Goal: Information Seeking & Learning: Learn about a topic

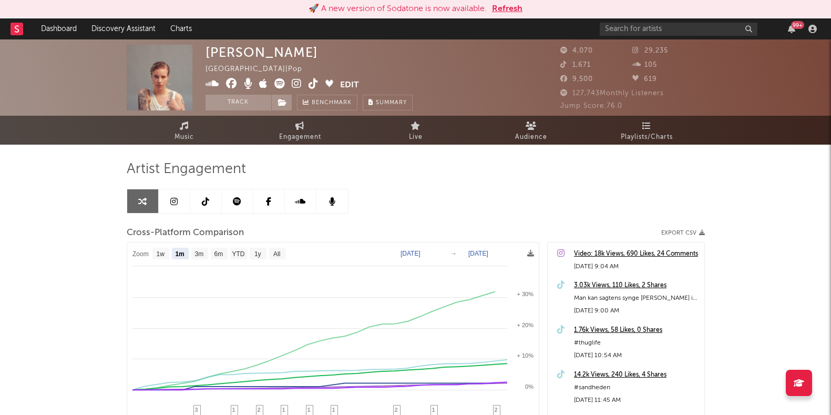
select select "1m"
click at [611, 23] on input "text" at bounding box center [679, 29] width 158 height 13
type input "baloosh"
click at [716, 31] on input "baloosh" at bounding box center [679, 29] width 158 height 13
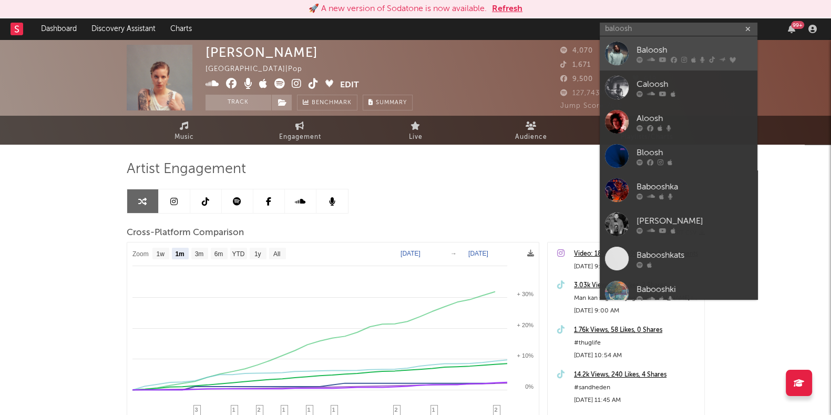
click at [668, 54] on div "Baloosh" at bounding box center [694, 50] width 116 height 13
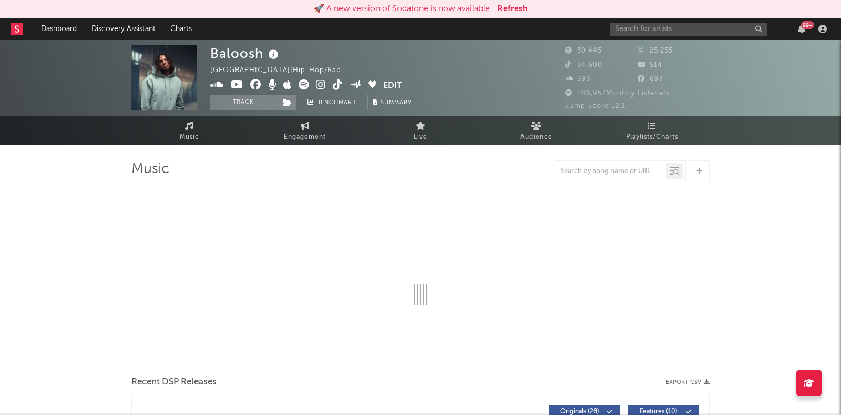
select select "6m"
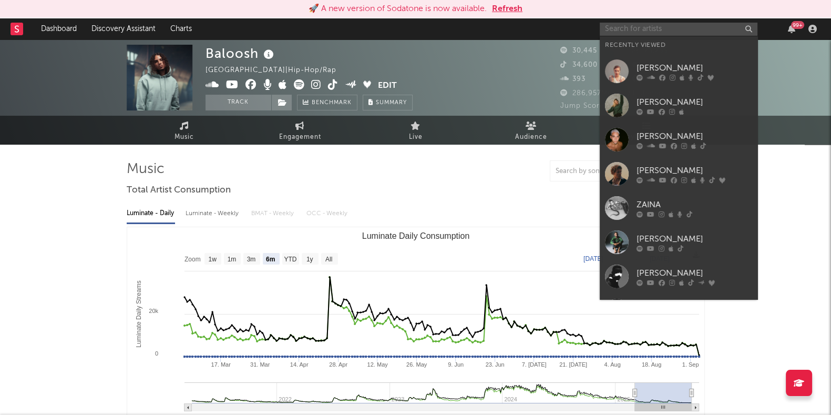
click at [649, 29] on input "text" at bounding box center [679, 29] width 158 height 13
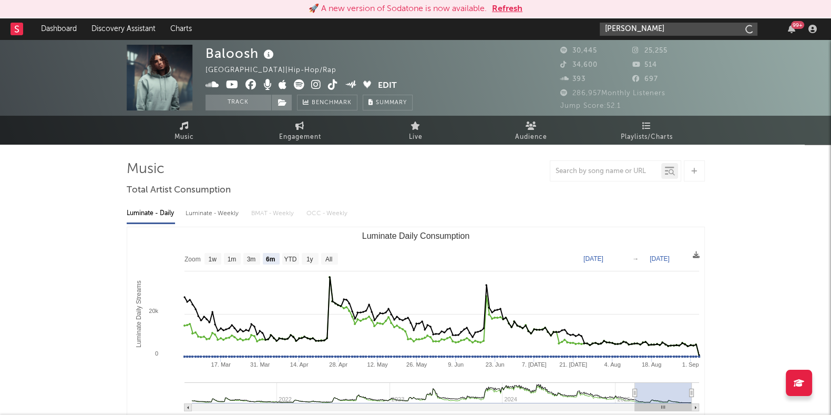
type input "[PERSON_NAME]"
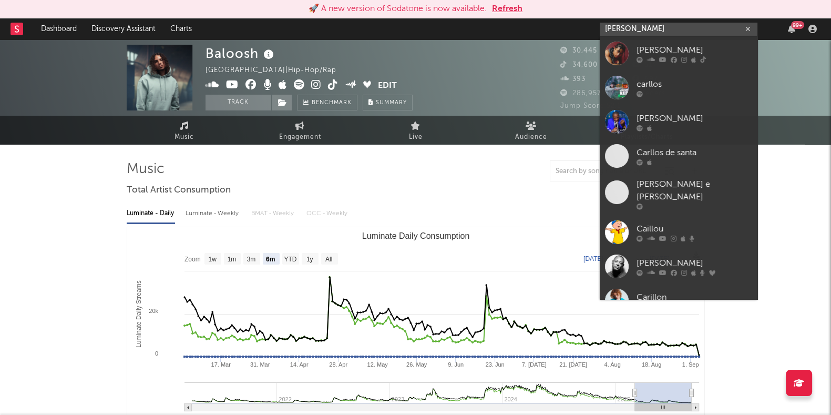
click at [659, 33] on input "[PERSON_NAME]" at bounding box center [679, 29] width 158 height 13
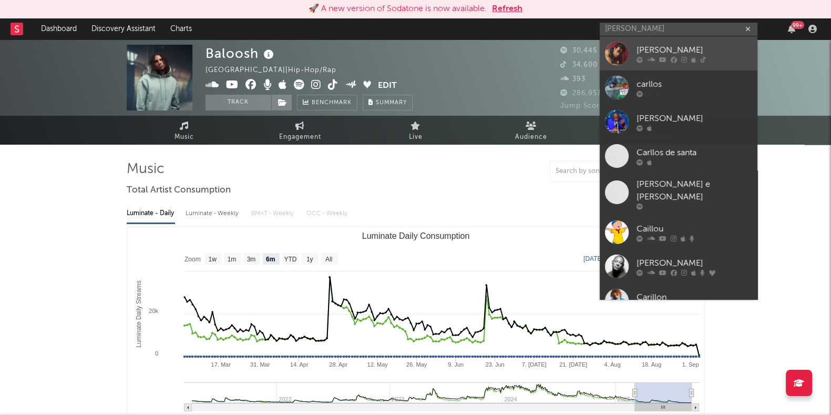
click at [659, 47] on div "[PERSON_NAME]" at bounding box center [694, 50] width 116 height 13
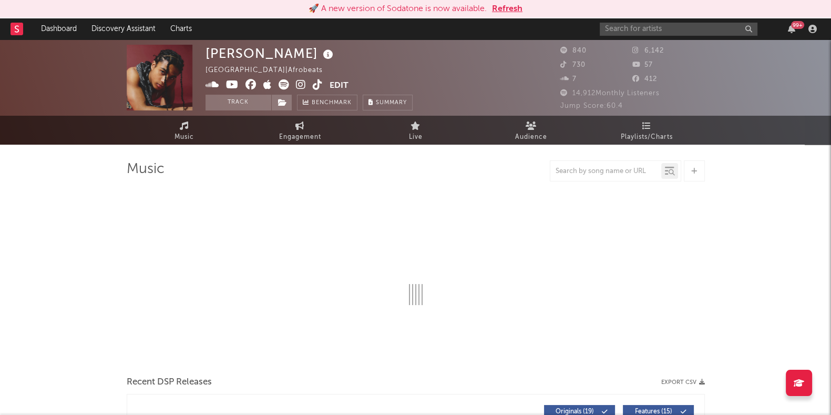
select select "1w"
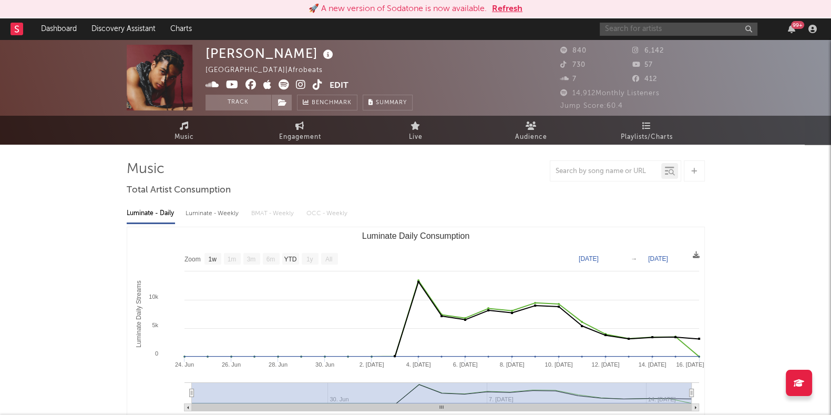
click at [622, 25] on input "text" at bounding box center [679, 29] width 158 height 13
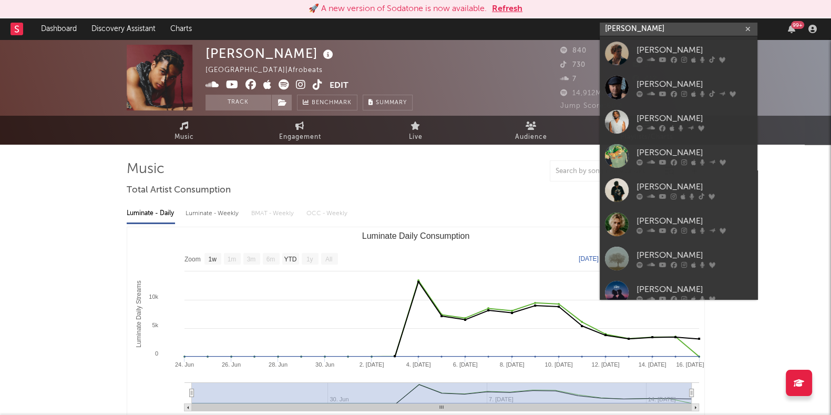
type input "[PERSON_NAME]"
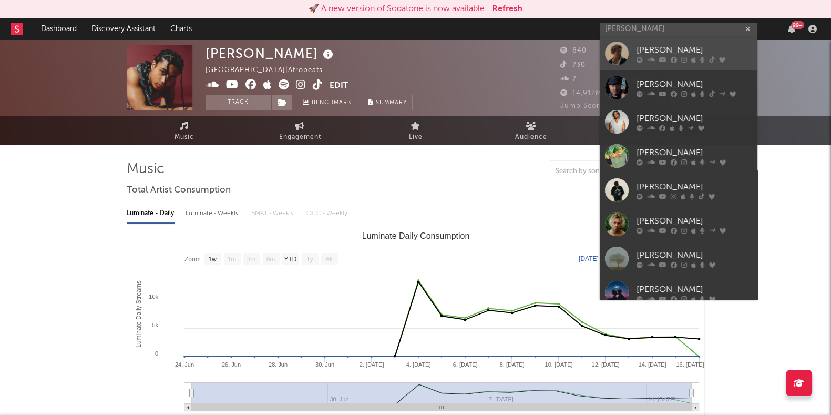
click at [657, 59] on div at bounding box center [694, 59] width 116 height 6
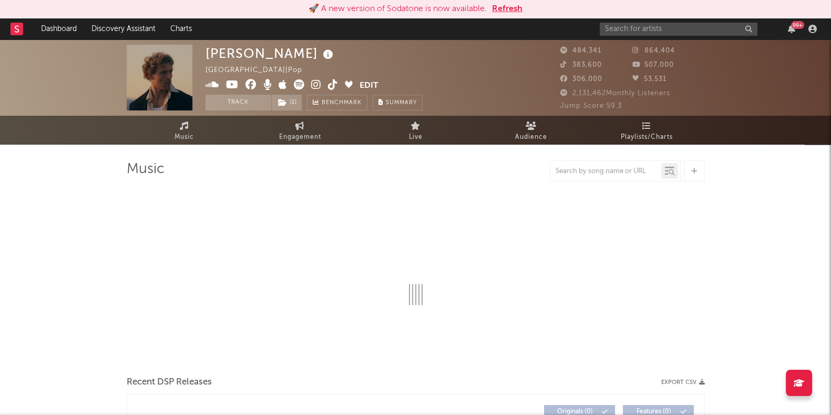
select select "6m"
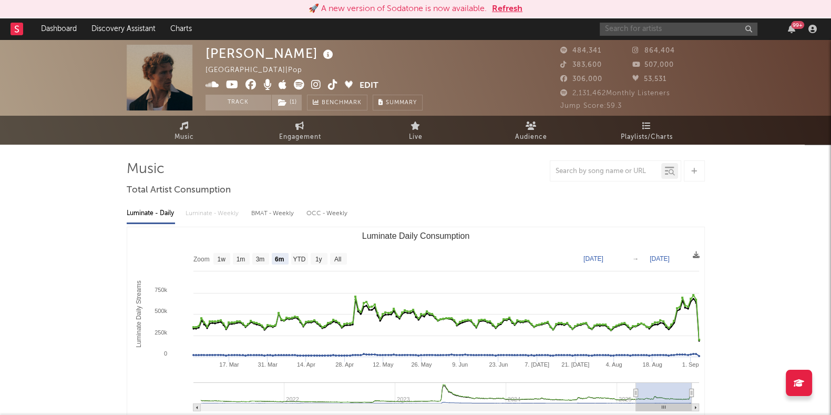
click at [694, 30] on input "text" at bounding box center [679, 29] width 158 height 13
type input "dos [DEMOGRAPHIC_DATA]"
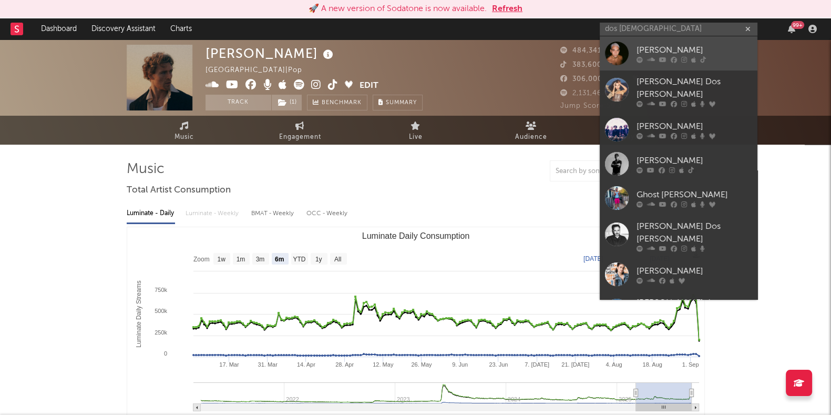
click at [663, 60] on icon at bounding box center [662, 59] width 7 height 6
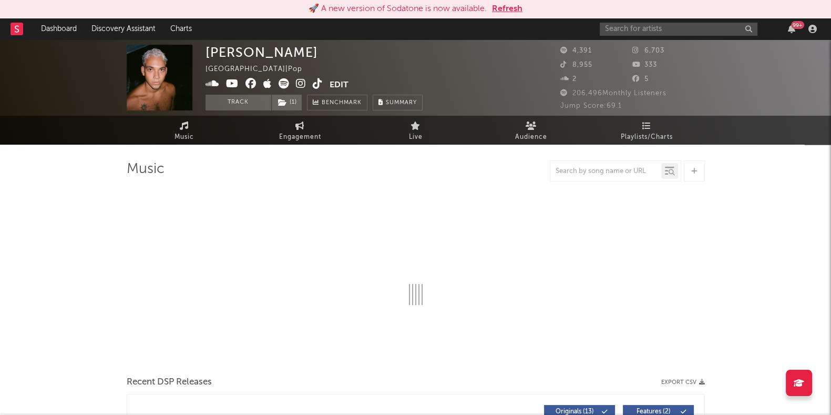
select select "6m"
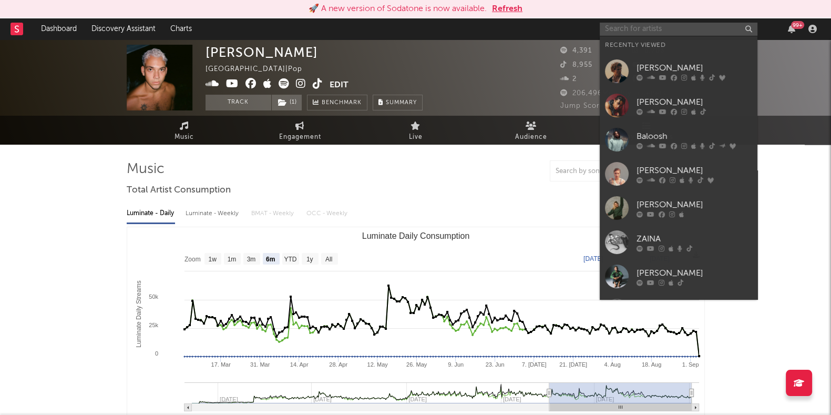
click at [664, 28] on input "text" at bounding box center [679, 29] width 158 height 13
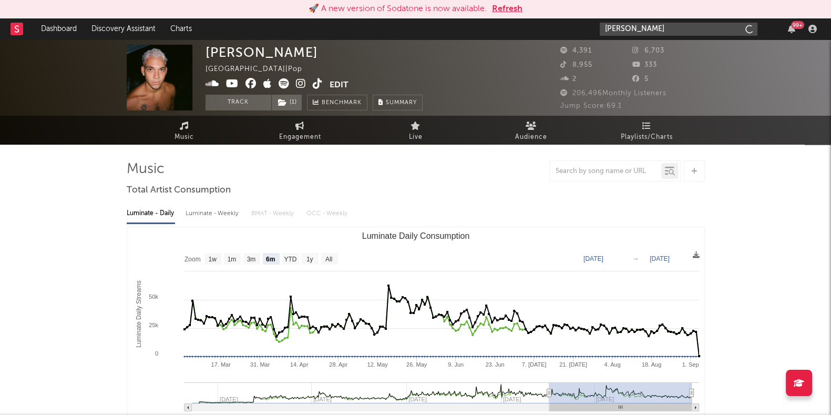
type input "[PERSON_NAME]"
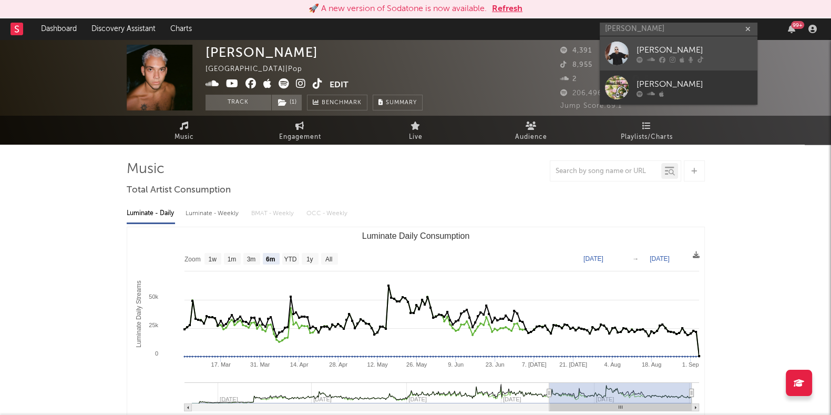
click at [662, 57] on icon at bounding box center [662, 59] width 6 height 6
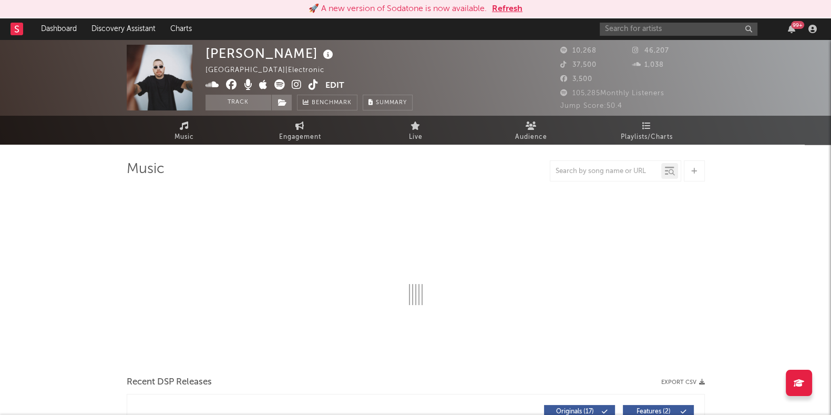
select select "6m"
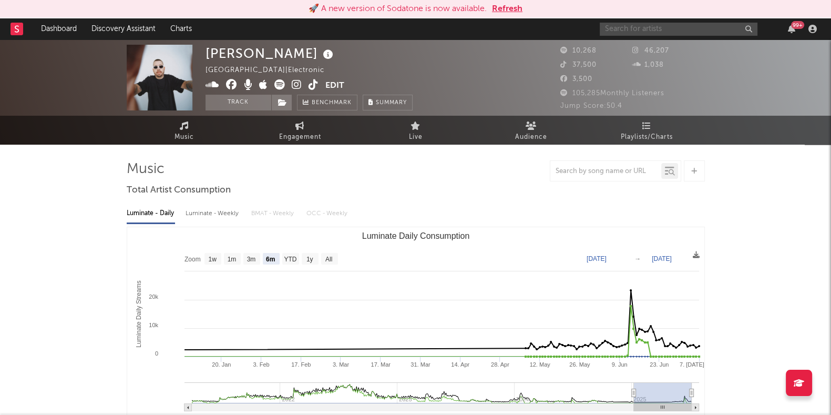
click at [683, 25] on input "text" at bounding box center [679, 29] width 158 height 13
type input "[PERSON_NAME]"
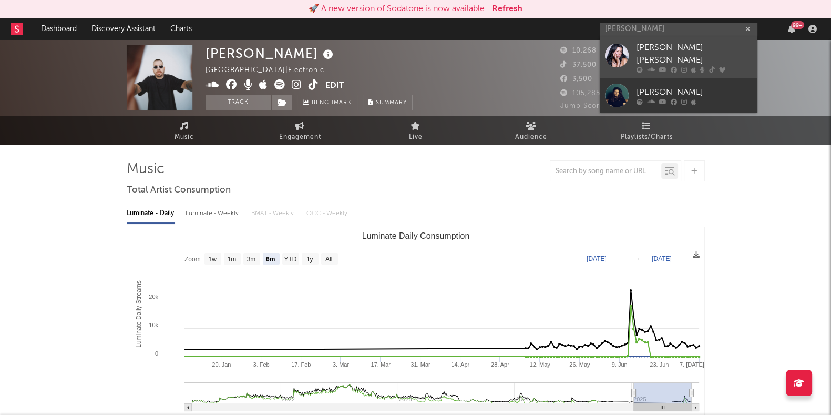
click at [663, 55] on div "[PERSON_NAME] [PERSON_NAME]" at bounding box center [694, 54] width 116 height 25
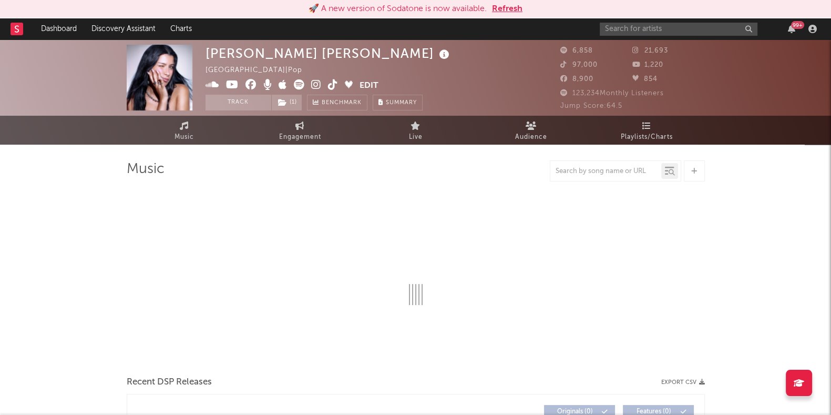
select select "6m"
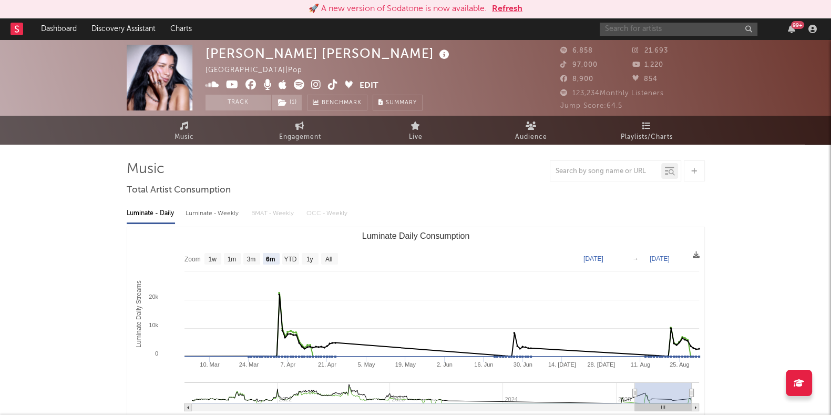
click at [631, 27] on input "text" at bounding box center [679, 29] width 158 height 13
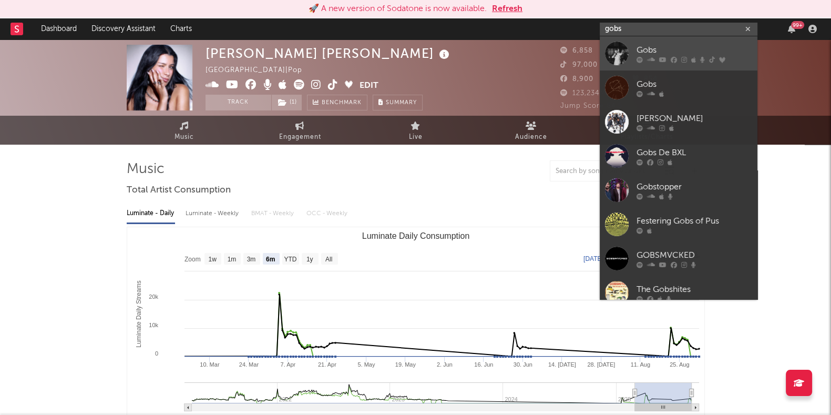
type input "gobs"
click at [648, 48] on div "Gobs" at bounding box center [694, 50] width 116 height 13
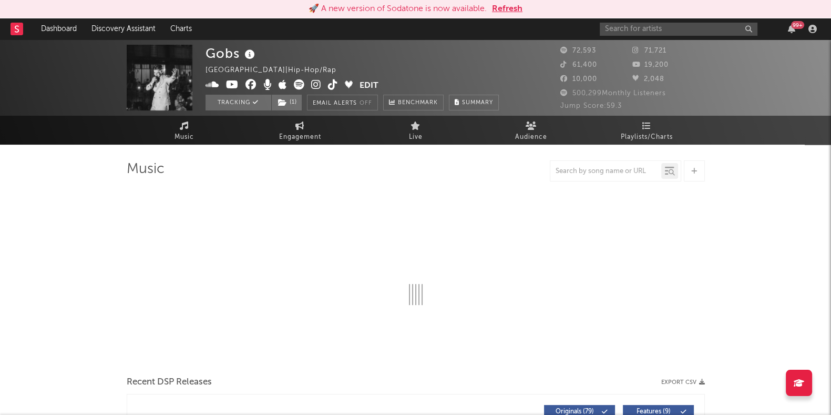
select select "6m"
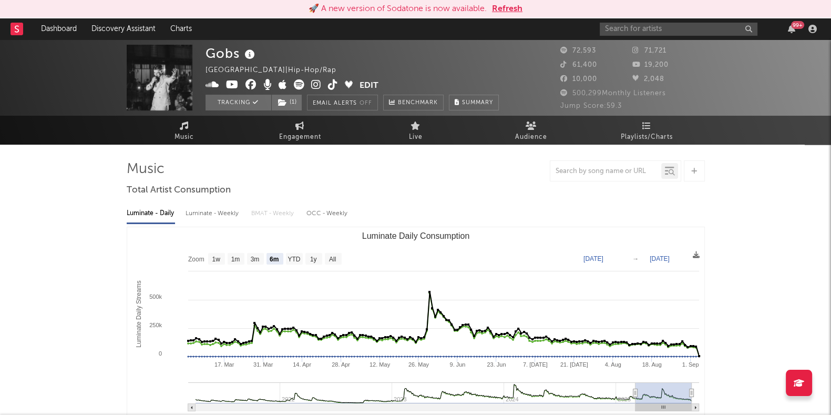
click at [652, 35] on div "99 +" at bounding box center [710, 28] width 221 height 21
click at [649, 29] on input "text" at bounding box center [679, 29] width 158 height 13
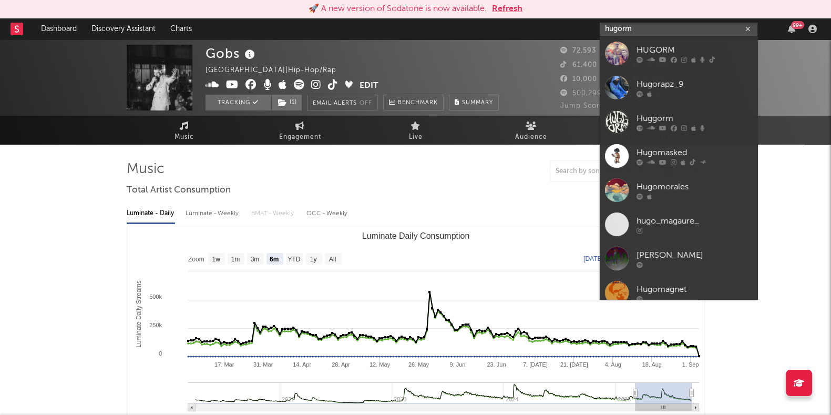
type input "hugorm"
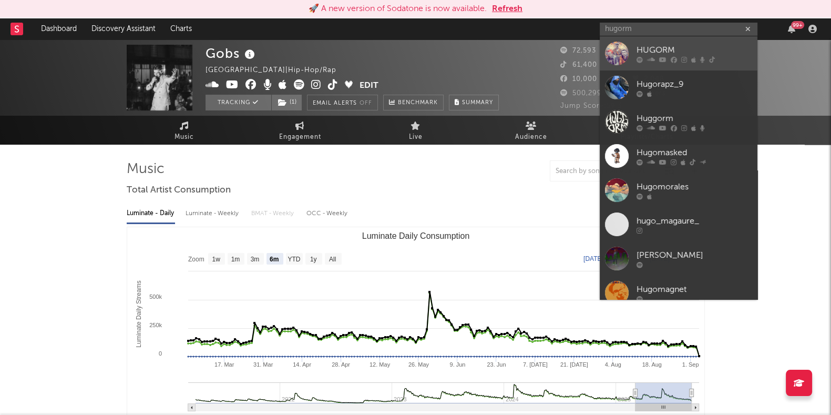
click at [623, 44] on div at bounding box center [617, 54] width 24 height 24
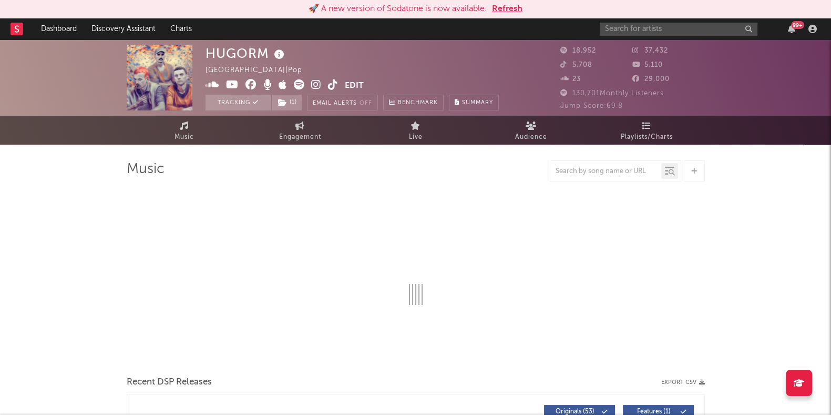
select select "6m"
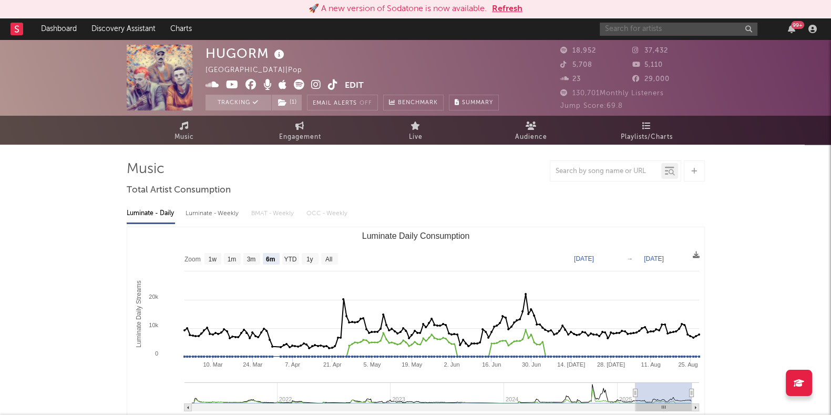
click at [655, 23] on input "text" at bounding box center [679, 29] width 158 height 13
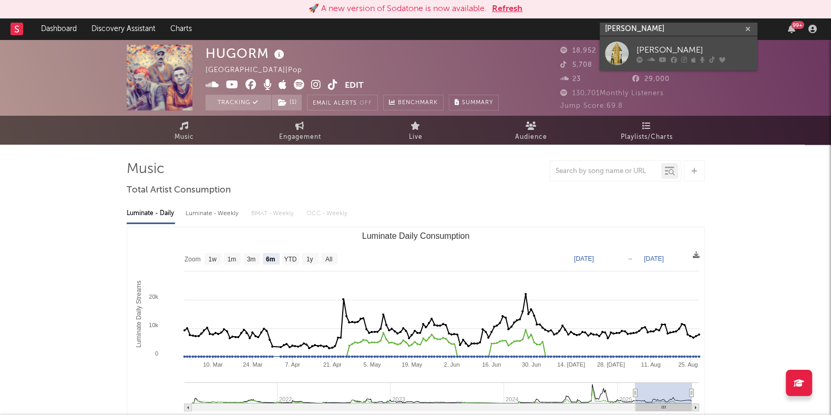
type input "[PERSON_NAME]"
click at [644, 39] on link "[PERSON_NAME]" at bounding box center [679, 53] width 158 height 34
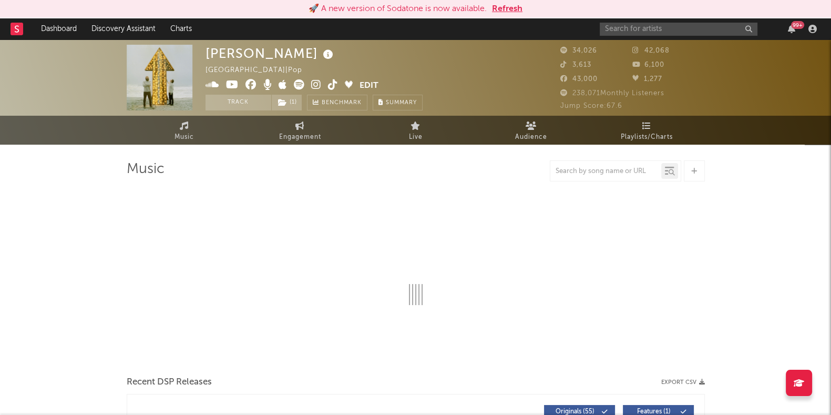
select select "6m"
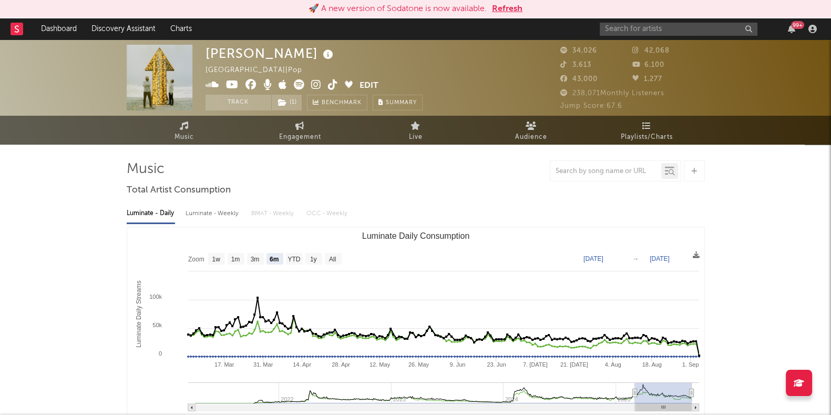
click at [662, 20] on div "99 +" at bounding box center [710, 28] width 221 height 21
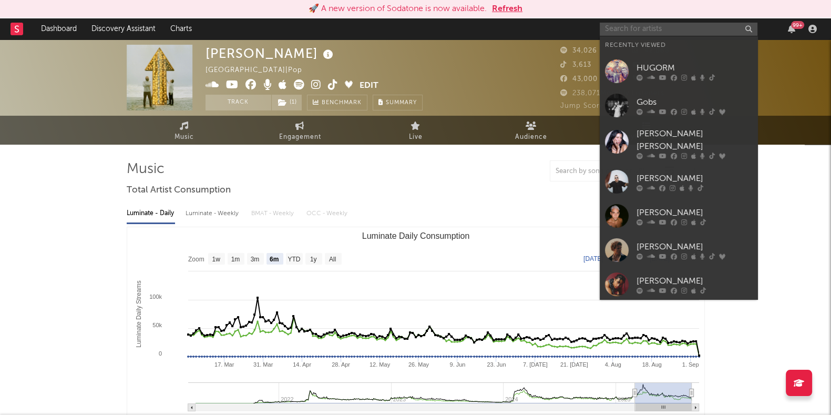
click at [662, 26] on input "text" at bounding box center [679, 29] width 158 height 13
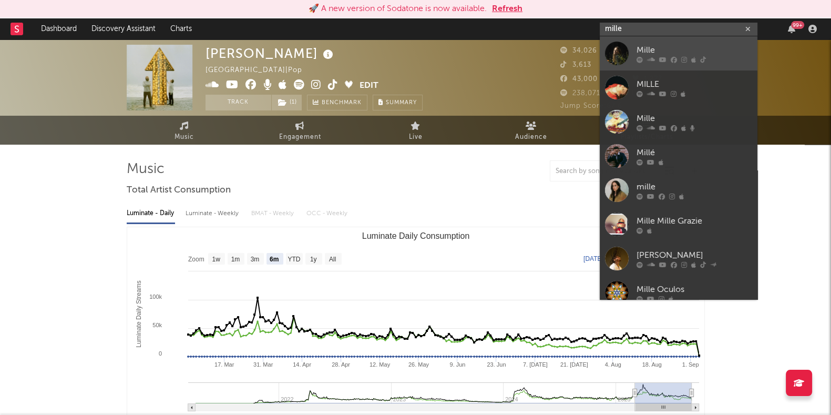
type input "mille"
click at [651, 58] on icon at bounding box center [651, 59] width 8 height 6
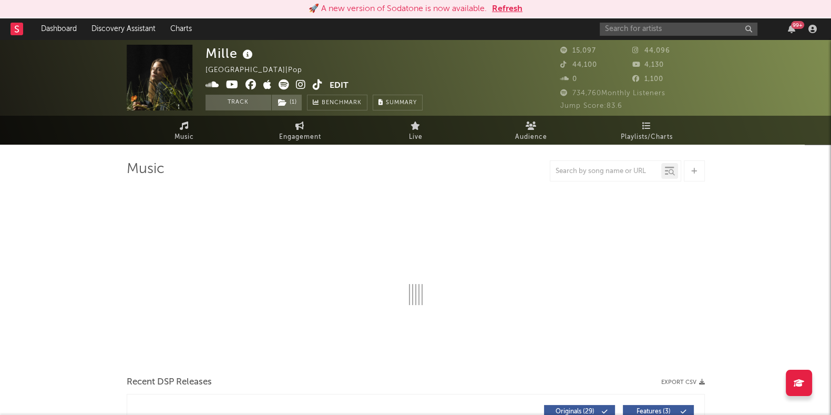
select select "6m"
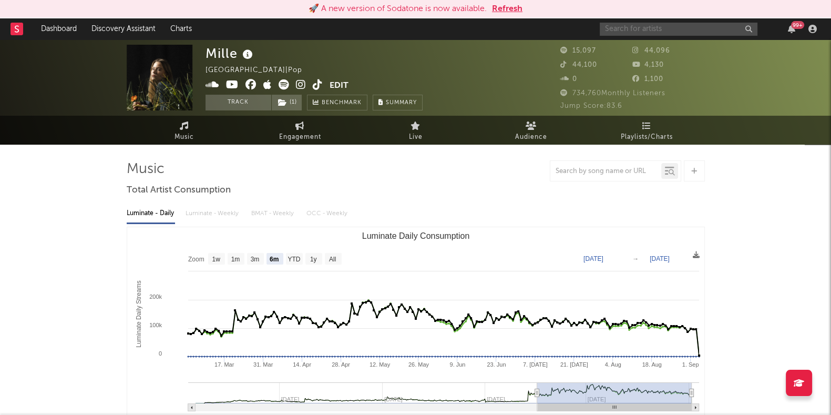
click at [670, 26] on input "text" at bounding box center [679, 29] width 158 height 13
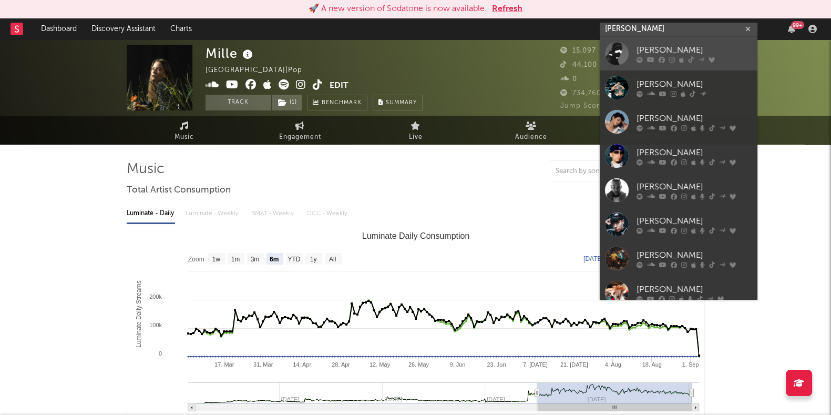
type input "[PERSON_NAME]"
click at [649, 49] on div "[PERSON_NAME]" at bounding box center [694, 50] width 116 height 13
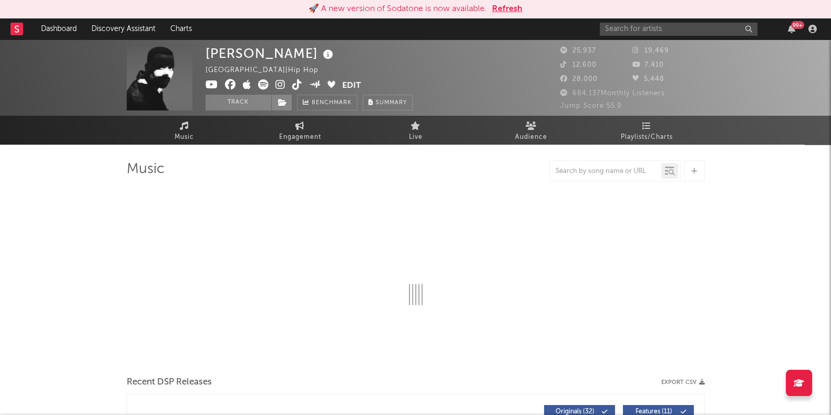
select select "6m"
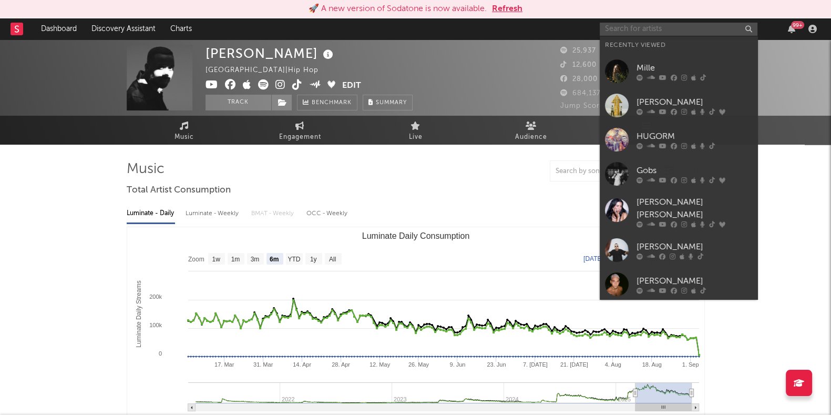
click at [670, 33] on input "text" at bounding box center [679, 29] width 158 height 13
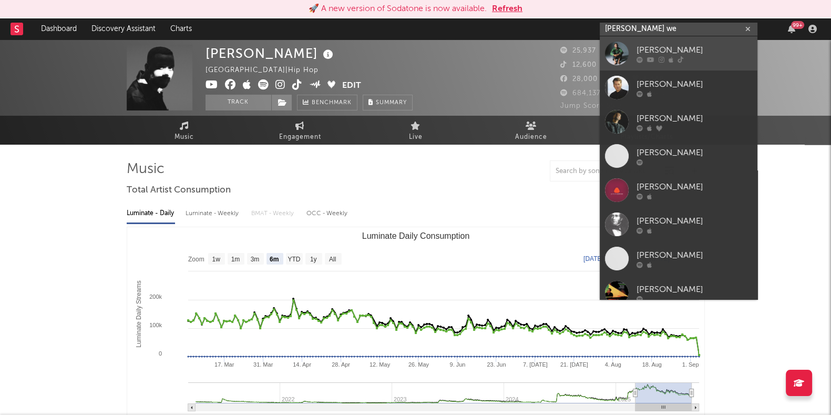
type input "[PERSON_NAME] we"
click at [657, 43] on link "[PERSON_NAME]" at bounding box center [679, 53] width 158 height 34
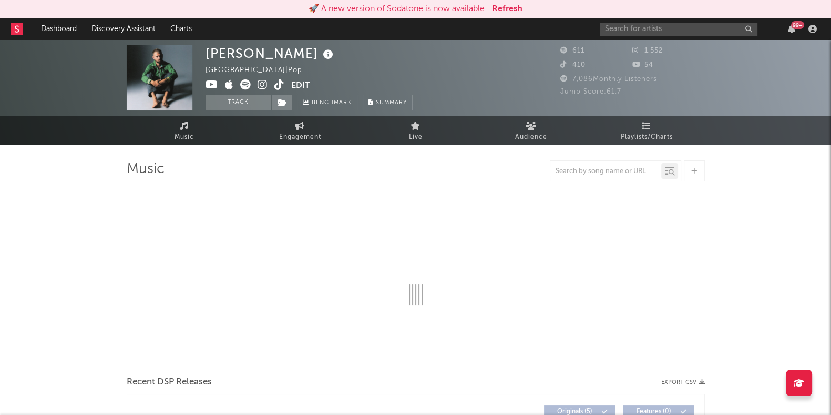
select select "6m"
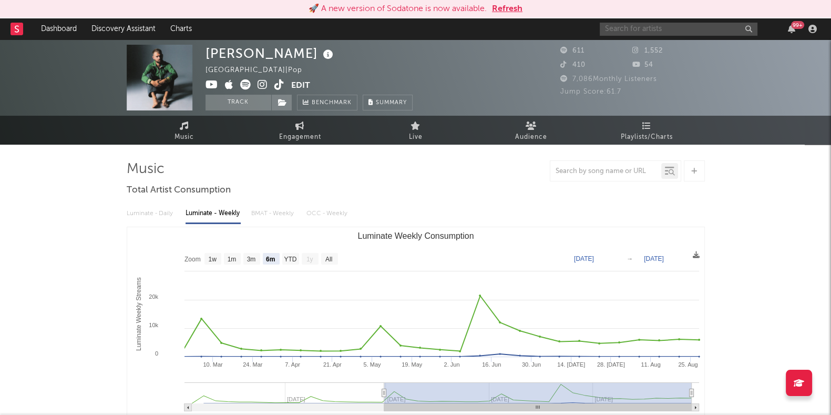
click at [640, 24] on input "text" at bounding box center [679, 29] width 158 height 13
type input "x"
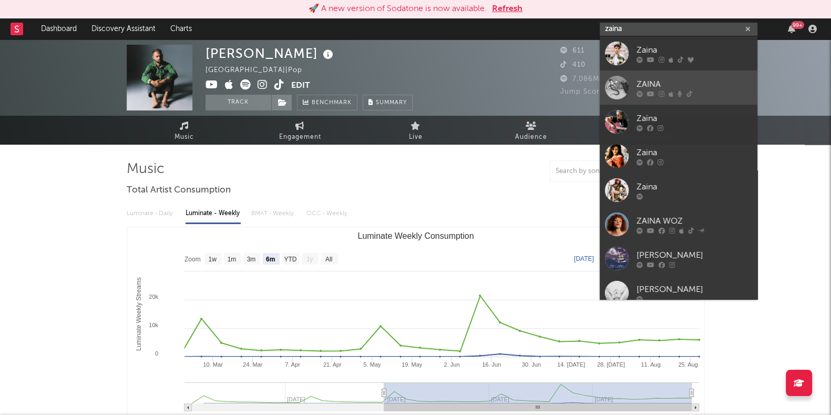
type input "zaina"
click at [661, 92] on icon at bounding box center [661, 93] width 6 height 6
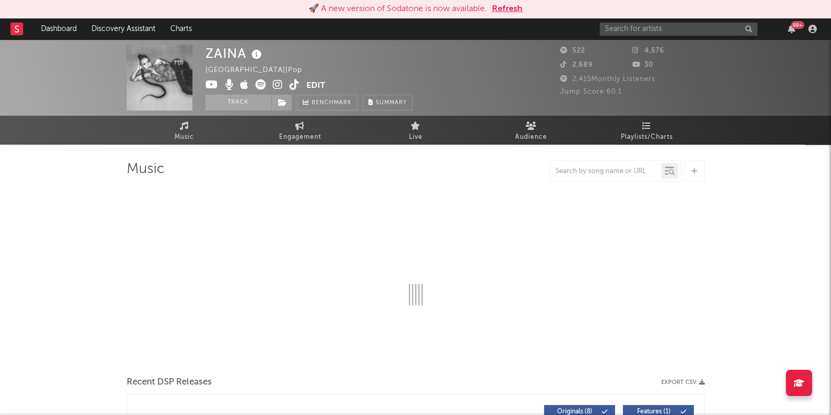
select select "6m"
